Goal: Transaction & Acquisition: Purchase product/service

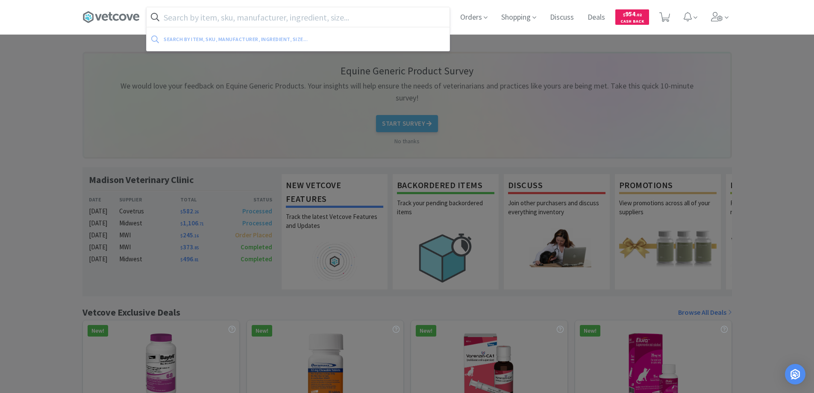
click at [171, 19] on input "text" at bounding box center [297, 17] width 303 height 20
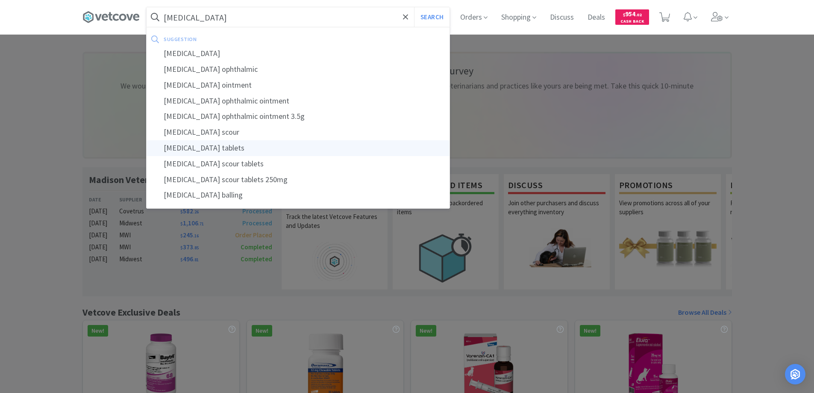
click at [193, 146] on div "[MEDICAL_DATA] tablets" at bounding box center [297, 148] width 303 height 16
type input "[MEDICAL_DATA] tablets"
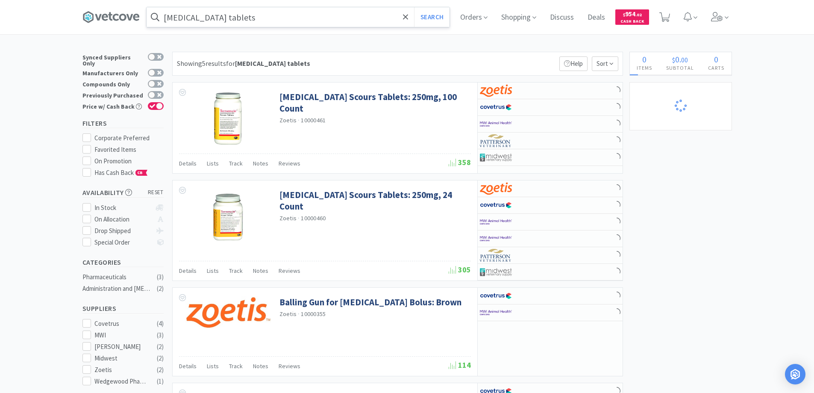
select select "1"
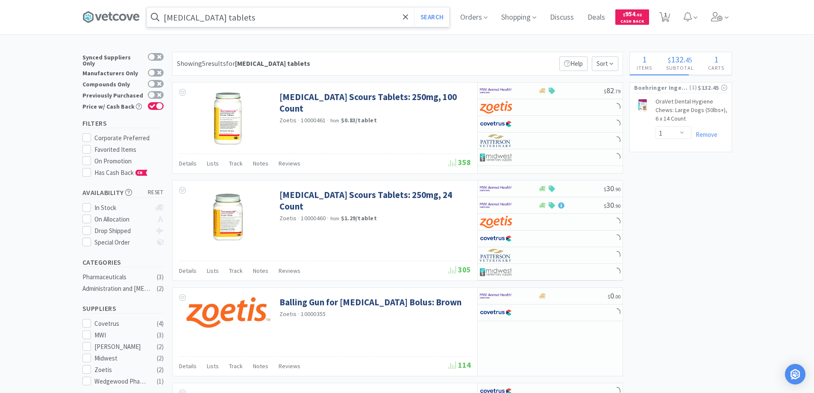
select select "3"
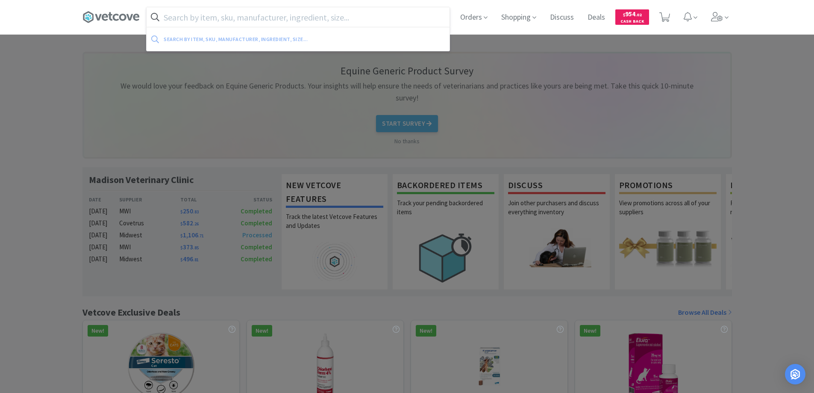
click at [164, 18] on input "text" at bounding box center [297, 17] width 303 height 20
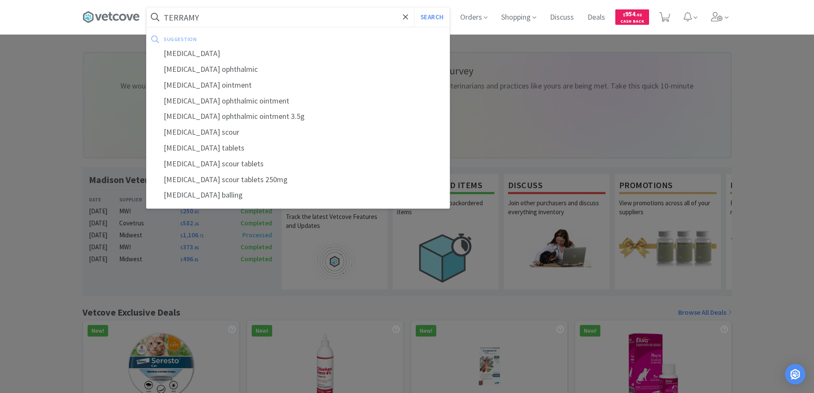
click at [178, 50] on div "[MEDICAL_DATA]" at bounding box center [297, 54] width 303 height 16
click at [178, 50] on div at bounding box center [407, 196] width 814 height 393
type input "[MEDICAL_DATA]"
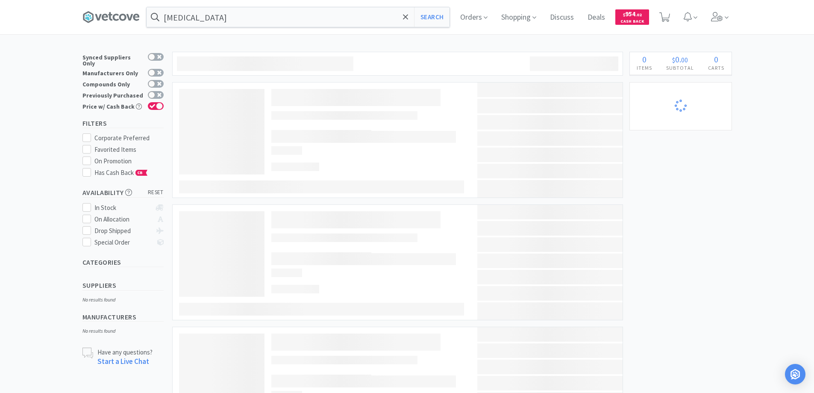
select select "3"
select select "1"
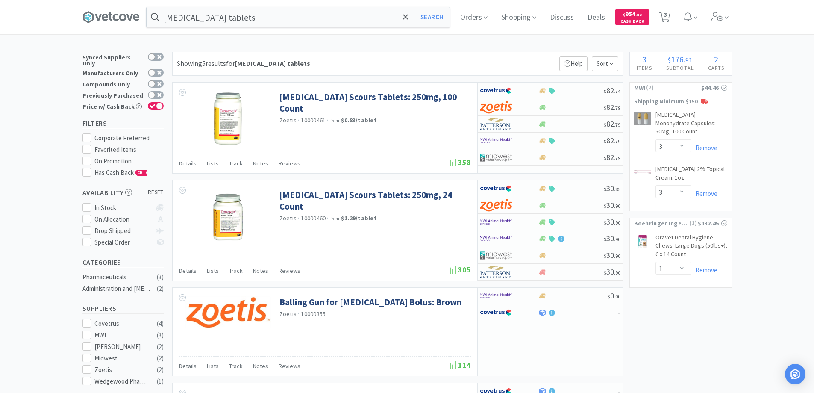
select select "3"
select select "1"
